Goal: Transaction & Acquisition: Subscribe to service/newsletter

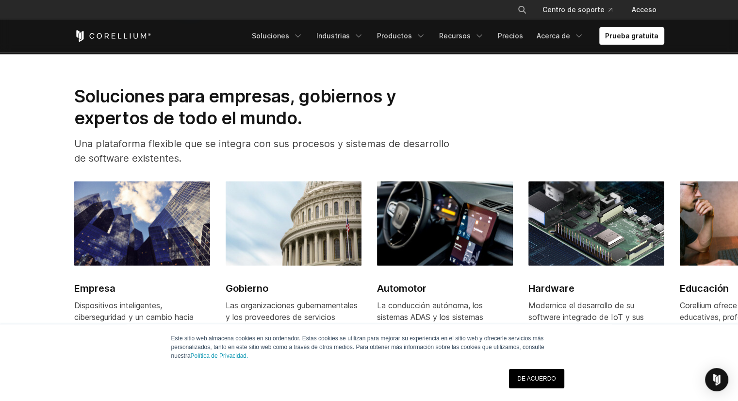
scroll to position [1179, 0]
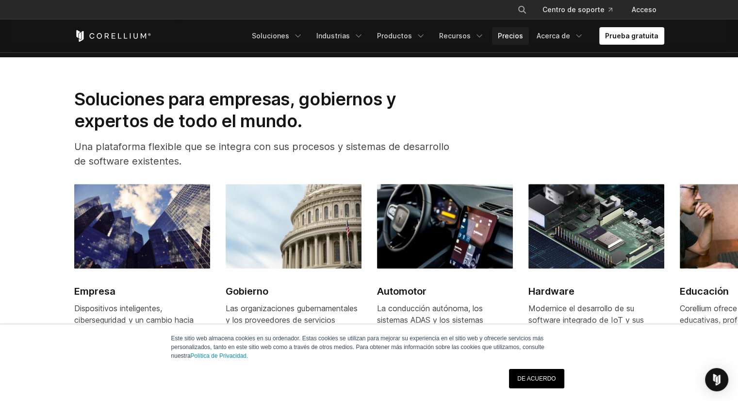
click at [506, 35] on font "Precios" at bounding box center [510, 36] width 25 height 8
click at [412, 33] on font "Productos" at bounding box center [394, 36] width 35 height 8
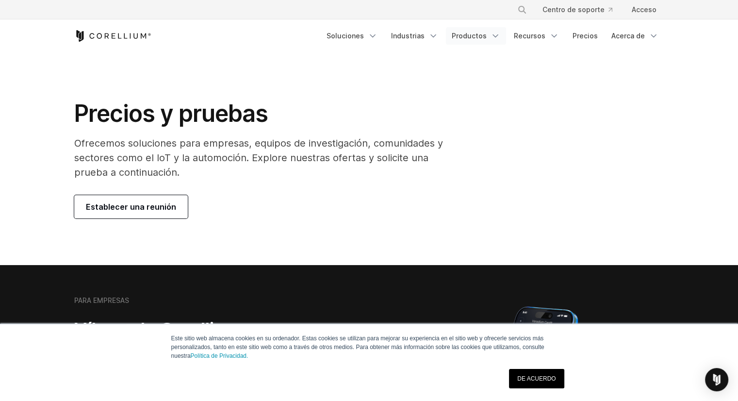
click at [468, 34] on font "Productos" at bounding box center [469, 36] width 35 height 8
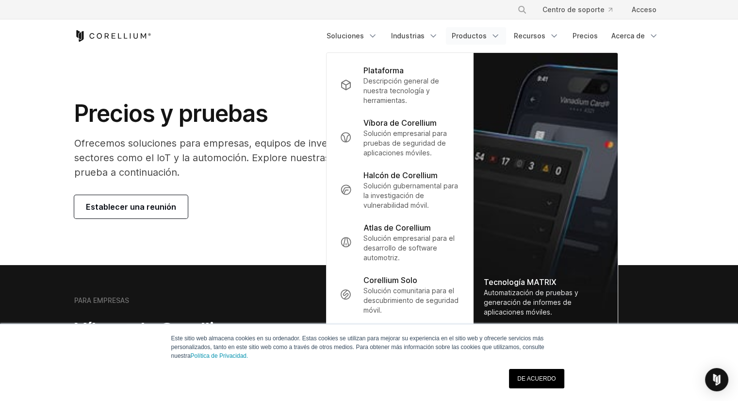
click at [468, 34] on font "Productos" at bounding box center [469, 36] width 35 height 8
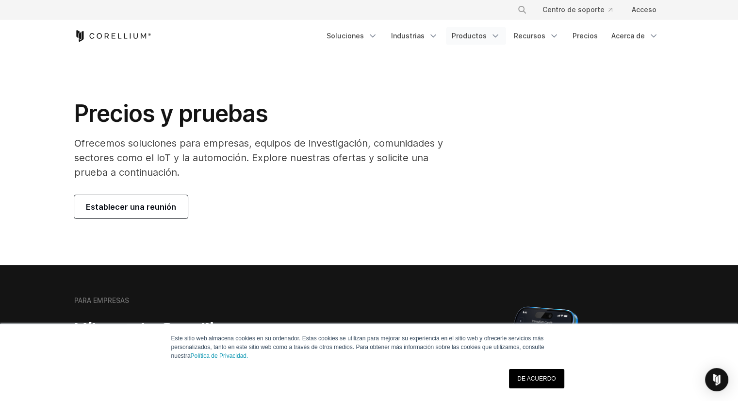
click at [468, 34] on font "Productos" at bounding box center [469, 36] width 35 height 8
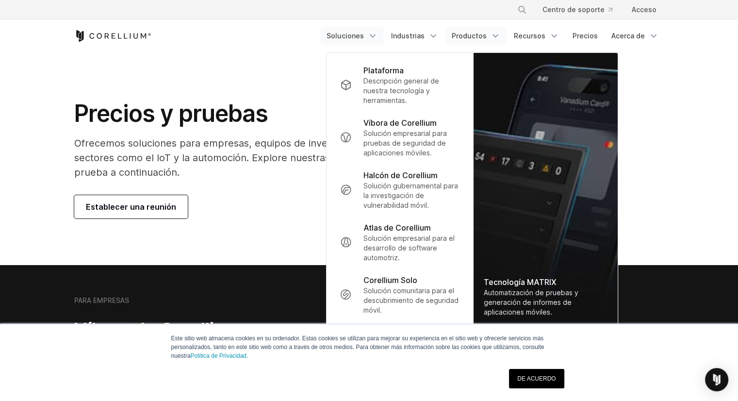
click at [364, 35] on font "Soluciones" at bounding box center [345, 36] width 37 height 8
